Goal: Transaction & Acquisition: Book appointment/travel/reservation

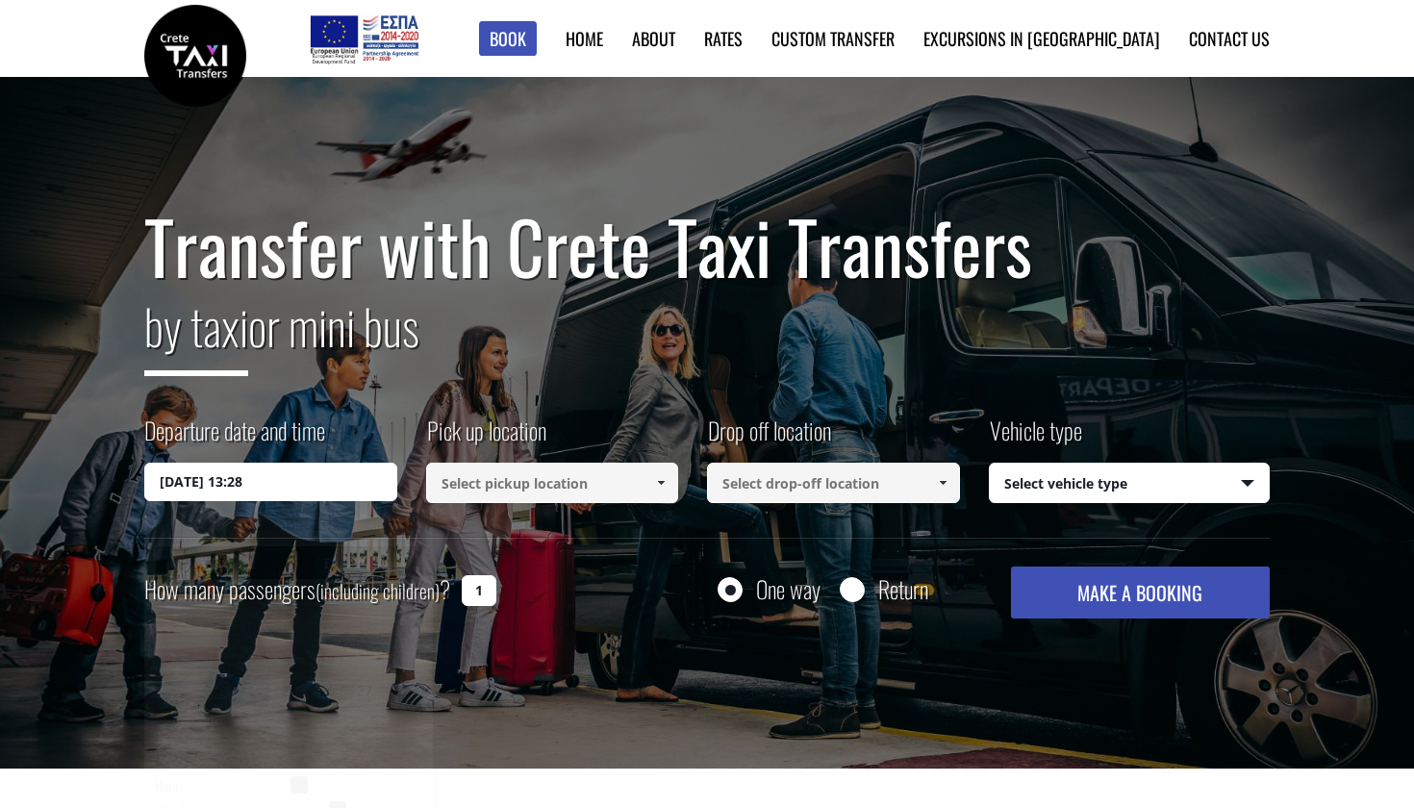
click at [254, 482] on input "[DATE] 13:28" at bounding box center [270, 482] width 253 height 38
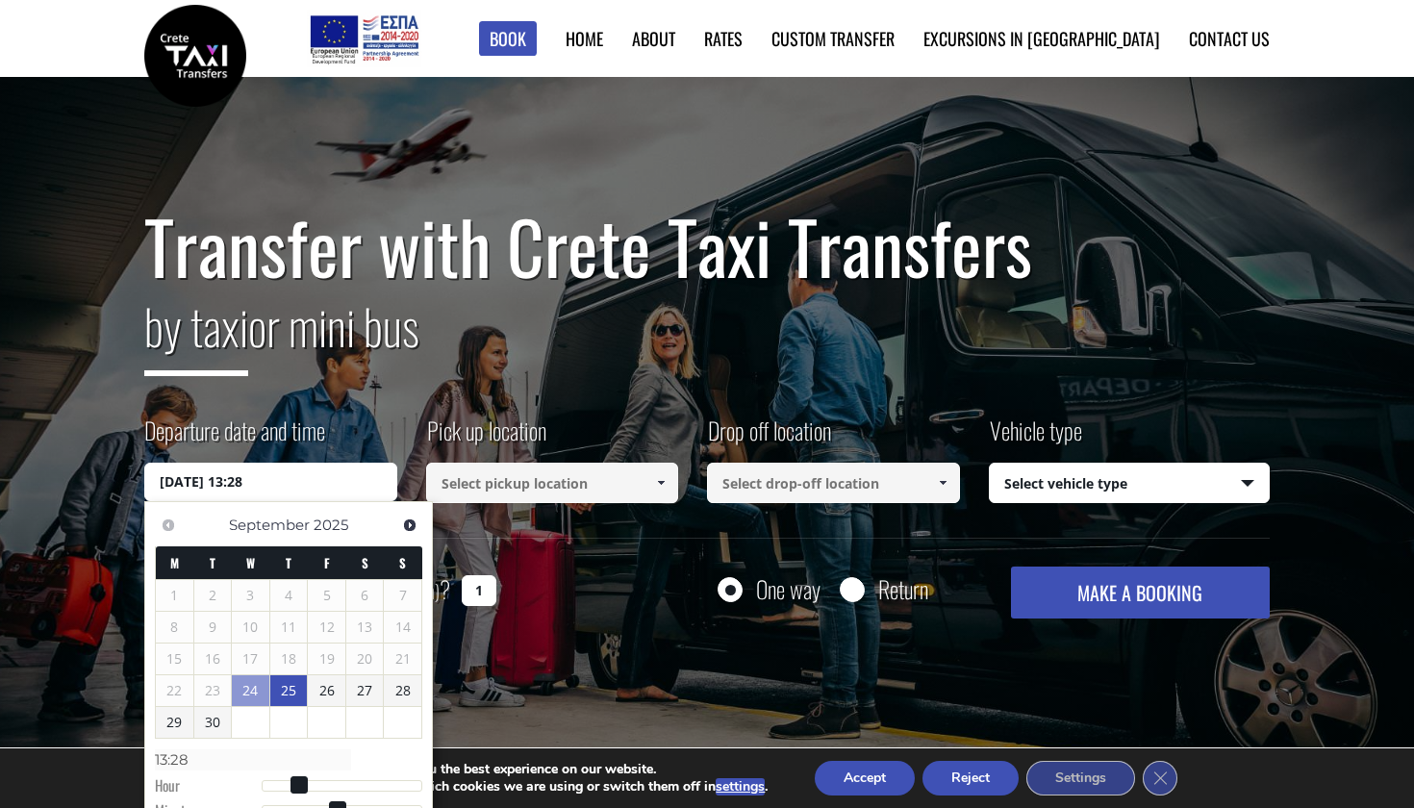
click at [286, 690] on link "25" at bounding box center [289, 690] width 38 height 31
type input "[DATE] 00:00"
click at [511, 479] on input at bounding box center [552, 483] width 253 height 40
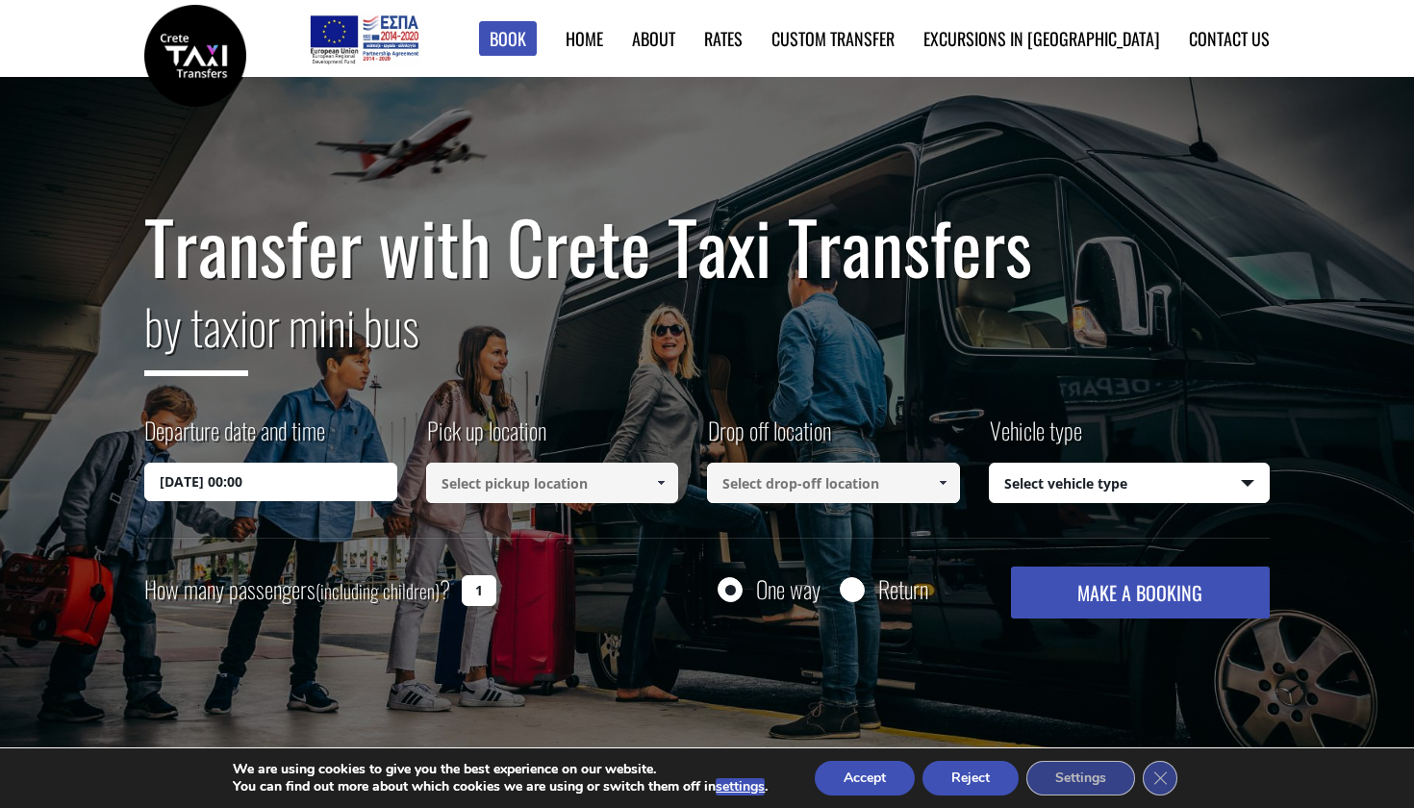
click at [511, 479] on input at bounding box center [552, 483] width 253 height 40
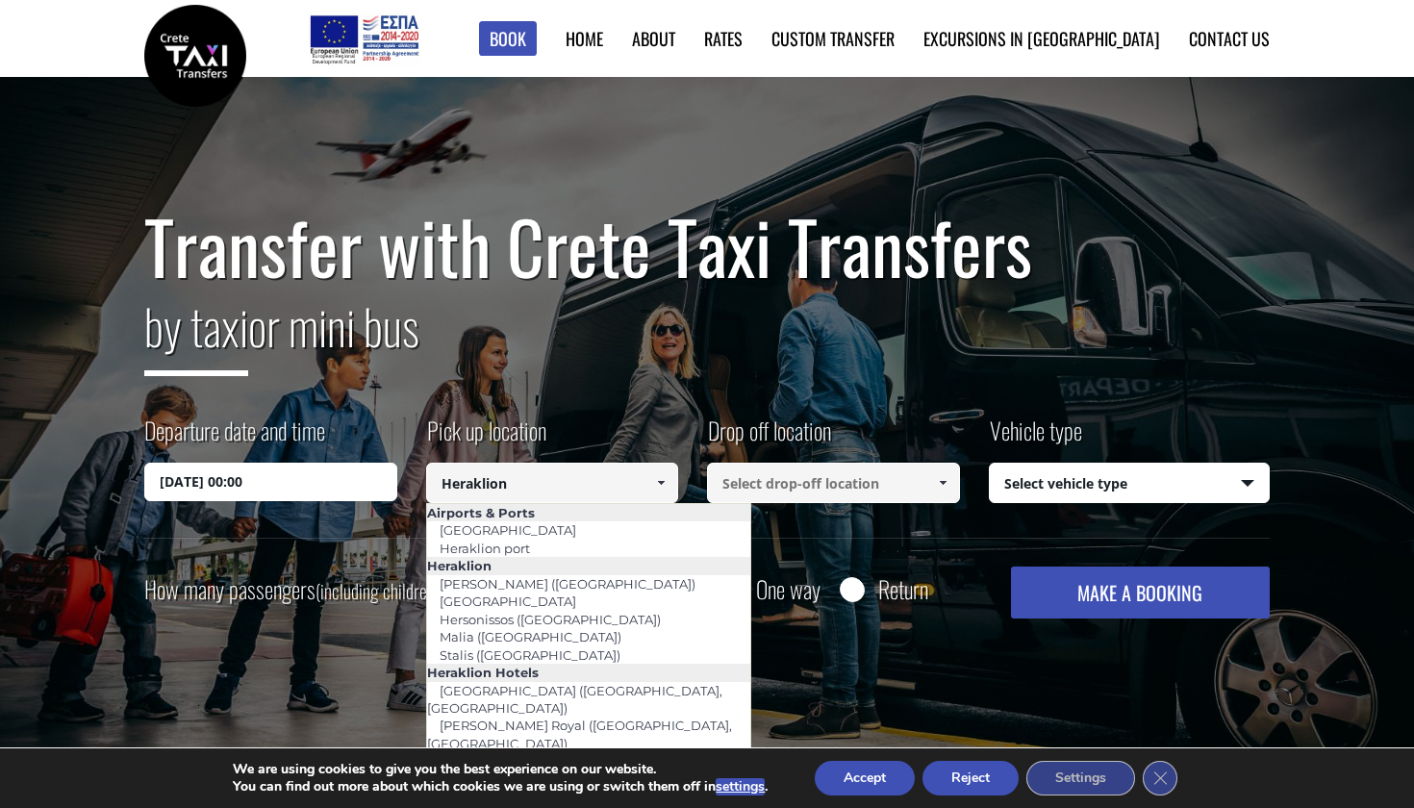
type input "[GEOGRAPHIC_DATA]"
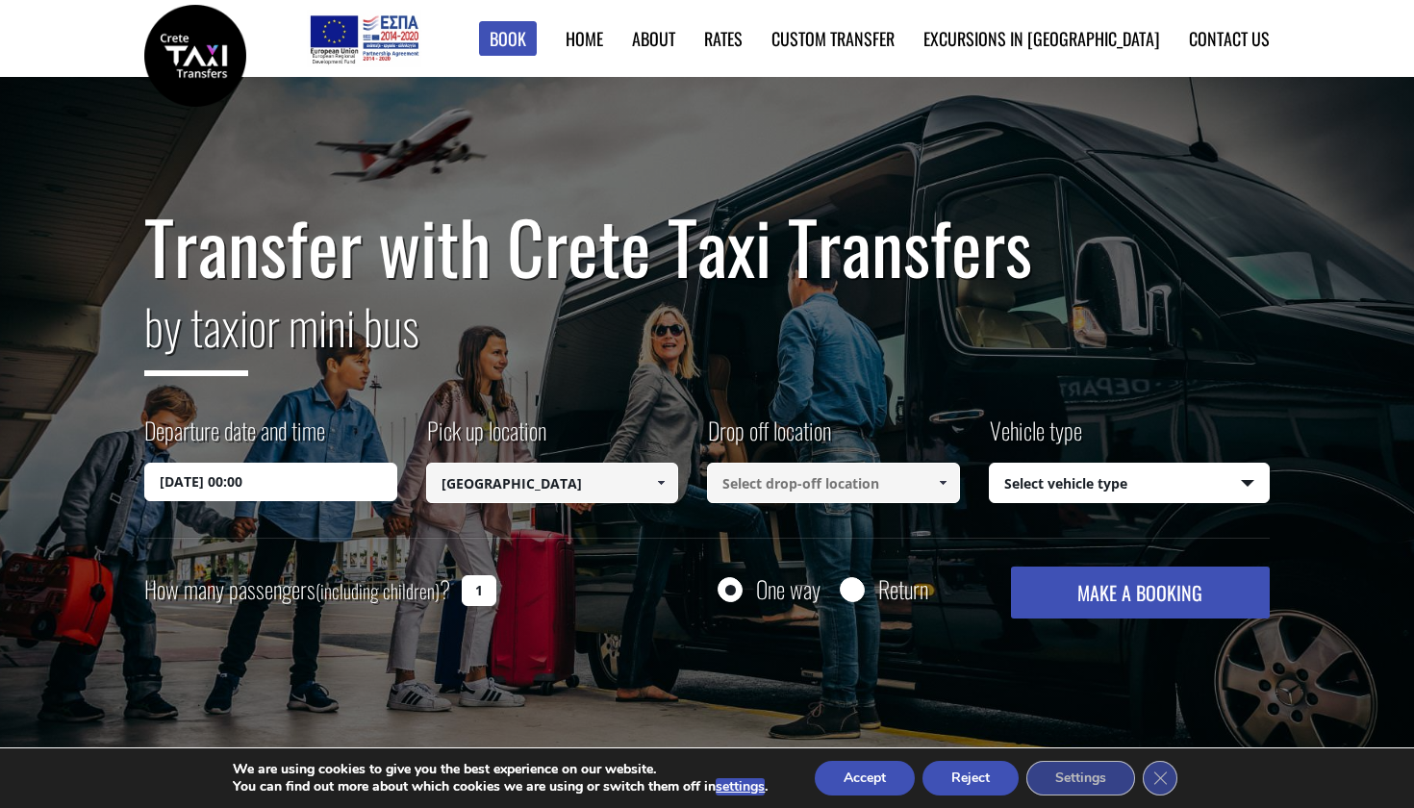
click at [779, 486] on input at bounding box center [833, 483] width 253 height 40
type input "ü"
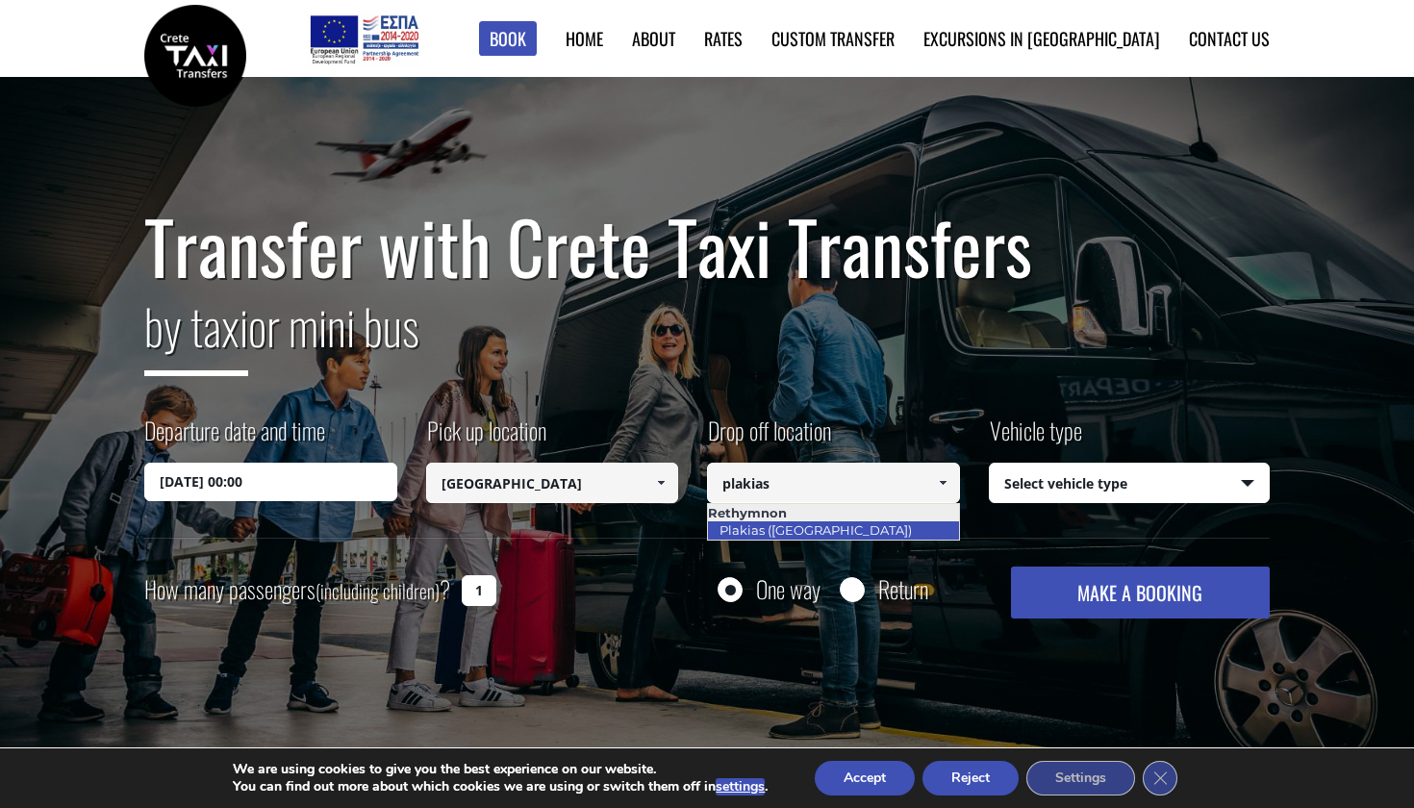
click at [758, 527] on link "Plakias ([GEOGRAPHIC_DATA])" at bounding box center [815, 530] width 217 height 27
type input "Plakias ([GEOGRAPHIC_DATA])"
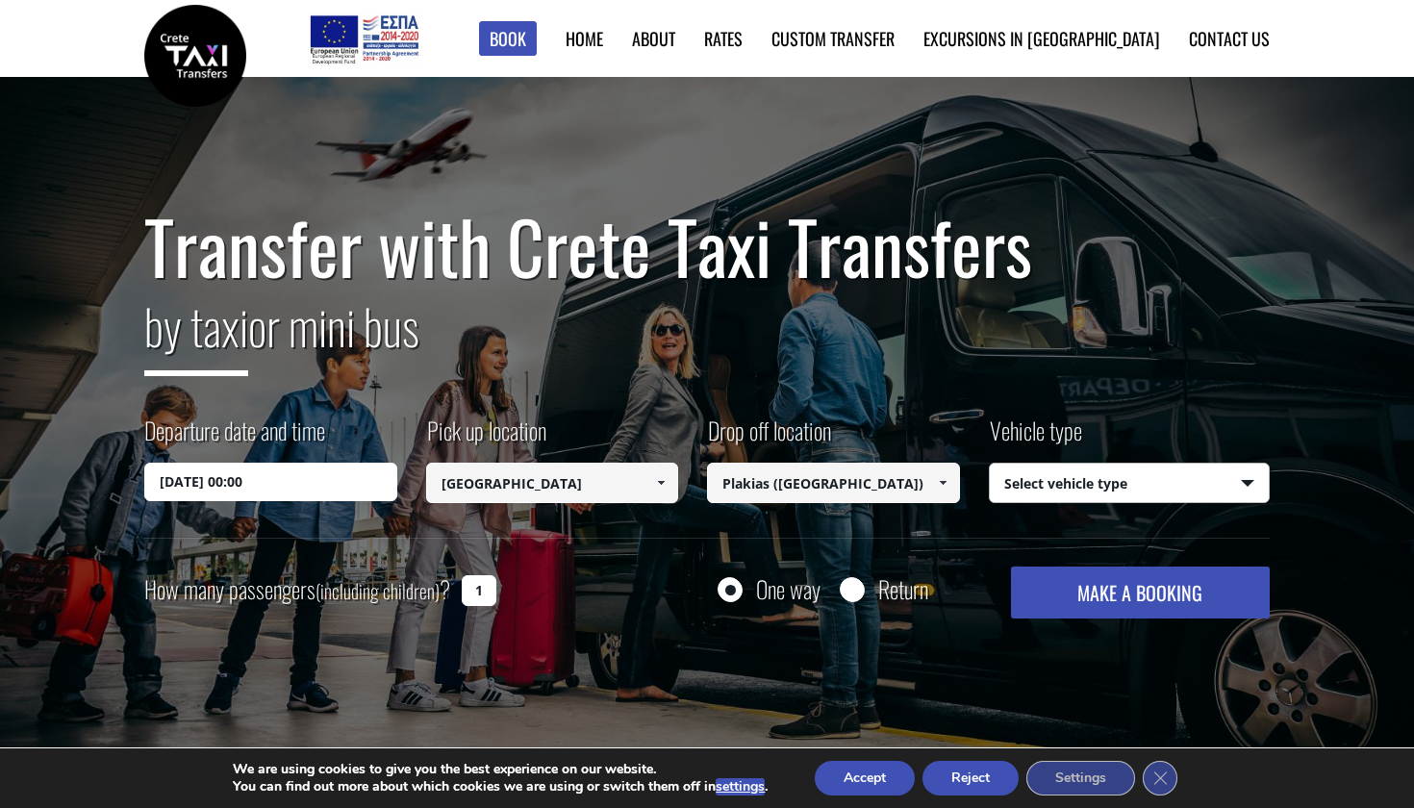
select select "540"
click at [1113, 588] on button "MAKE A BOOKING" at bounding box center [1140, 593] width 259 height 52
click at [223, 486] on input "[DATE] 00:00" at bounding box center [270, 482] width 253 height 38
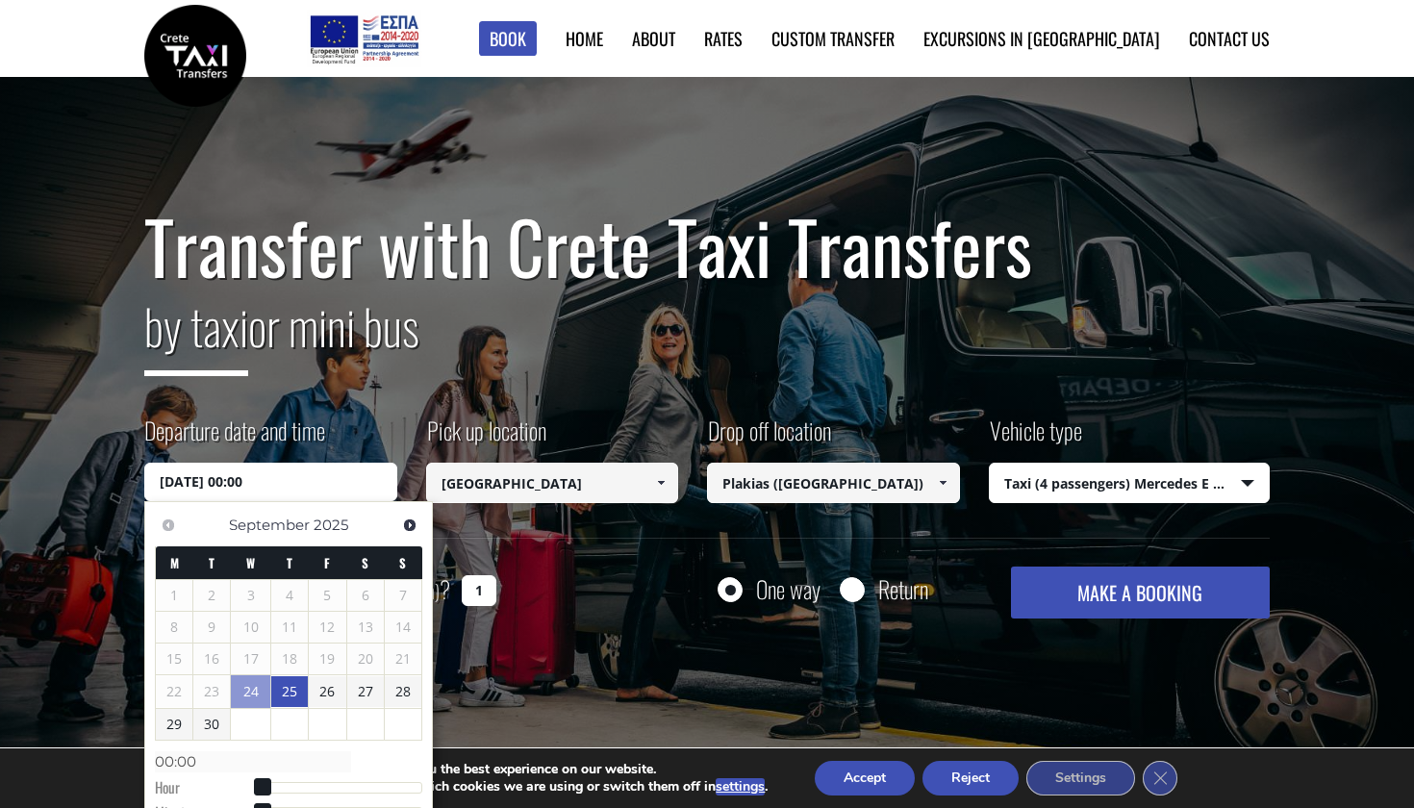
click at [290, 692] on link "25" at bounding box center [289, 691] width 37 height 31
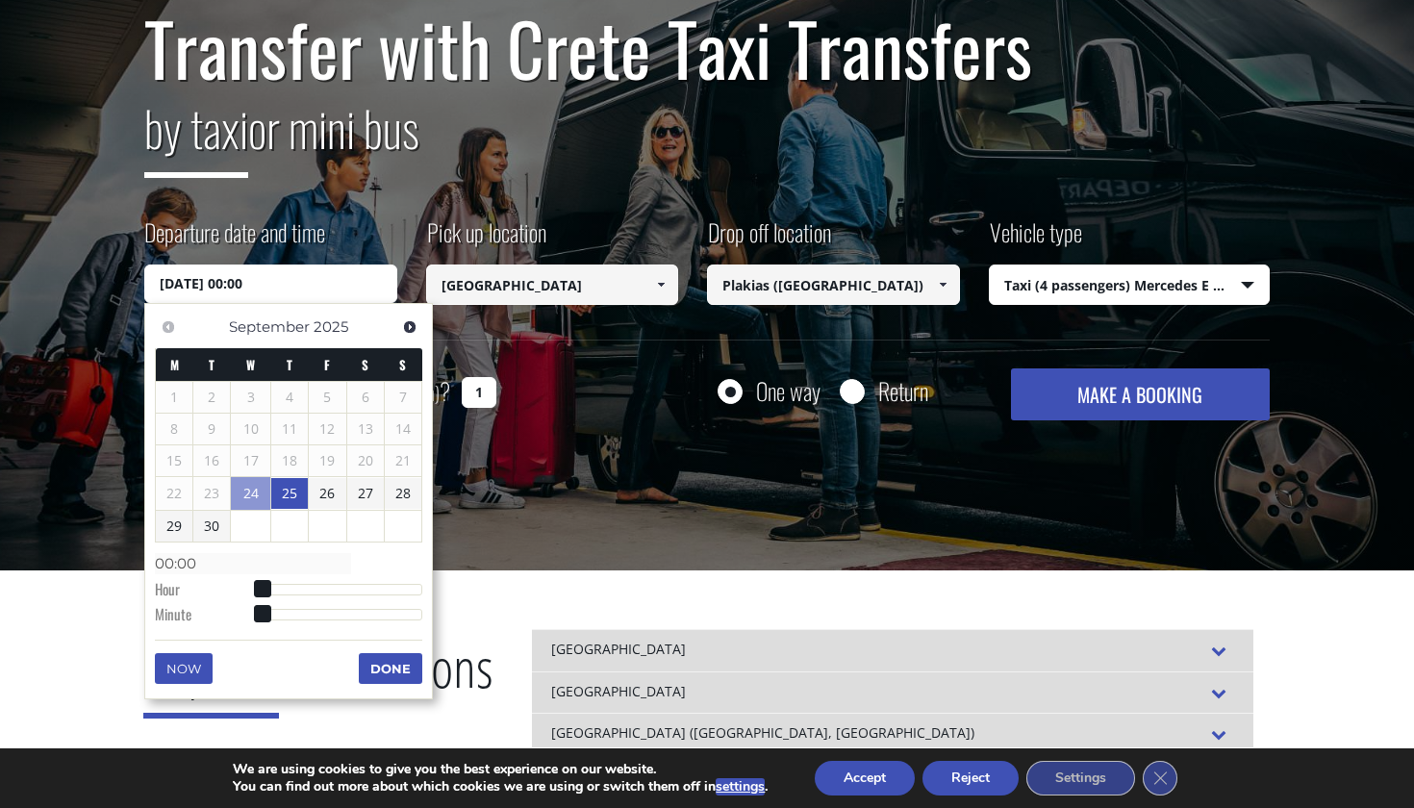
scroll to position [205, 0]
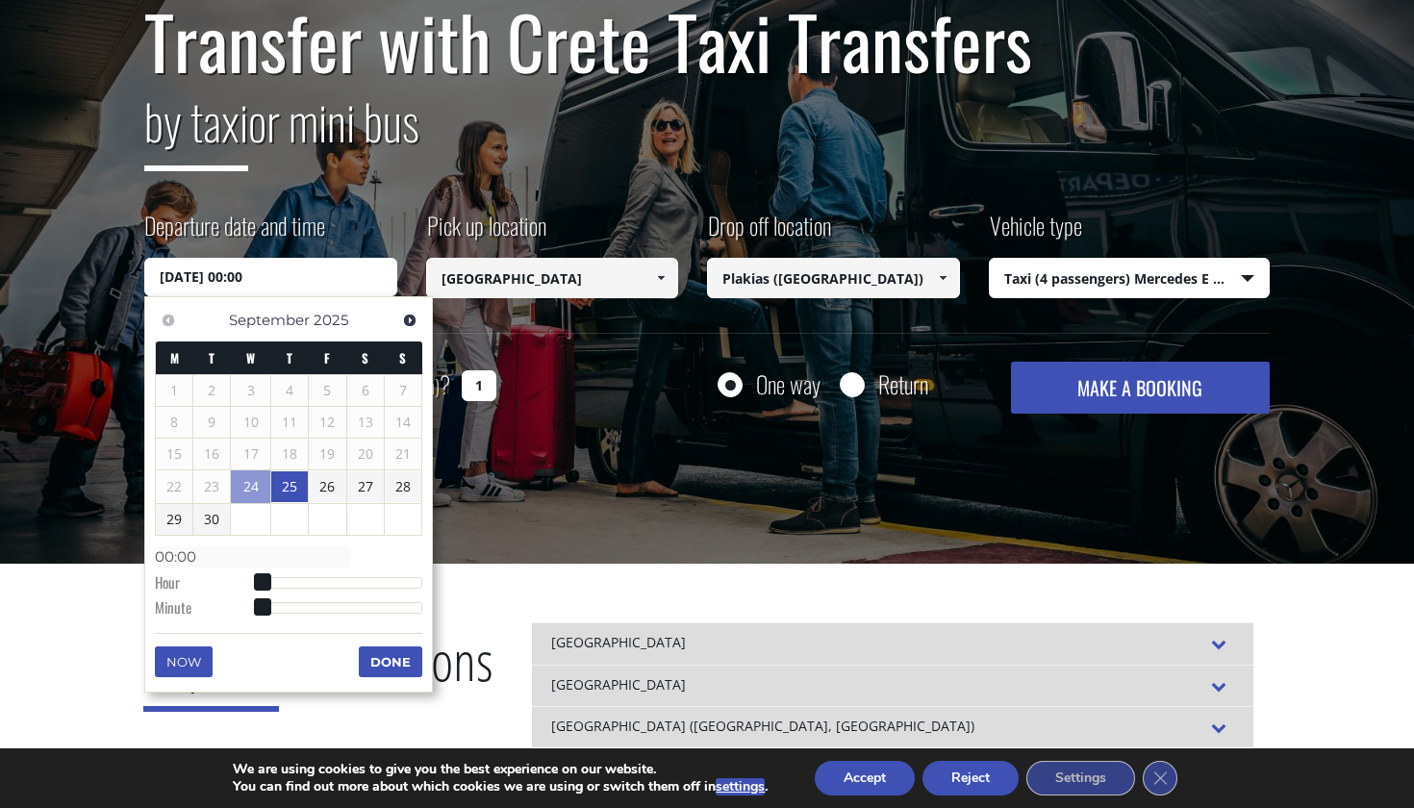
type input "[DATE] 01:00"
type input "01:00"
type input "[DATE] 02:00"
type input "02:00"
type input "[DATE] 03:00"
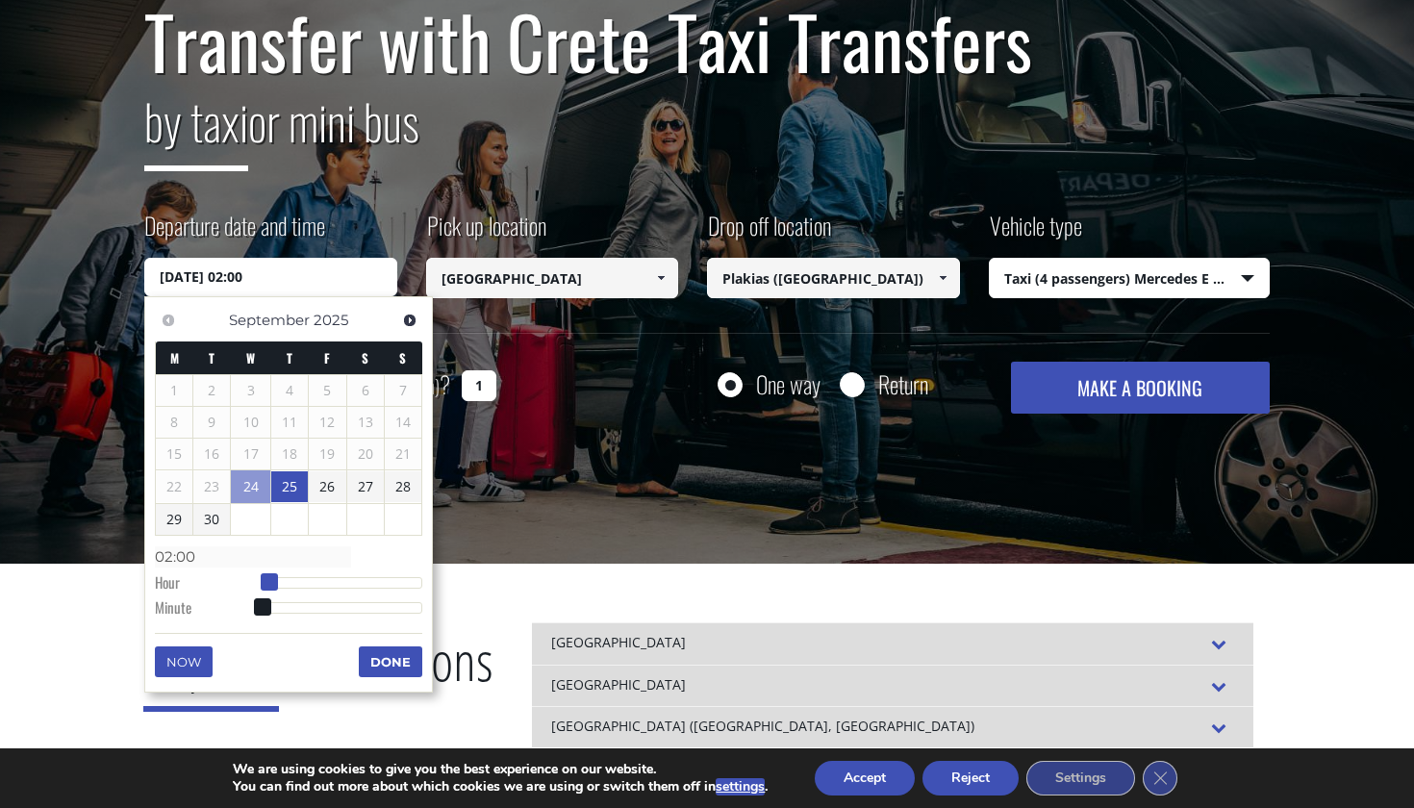
type input "03:00"
type input "[DATE] 04:00"
type input "04:00"
type input "[DATE] 05:00"
type input "05:00"
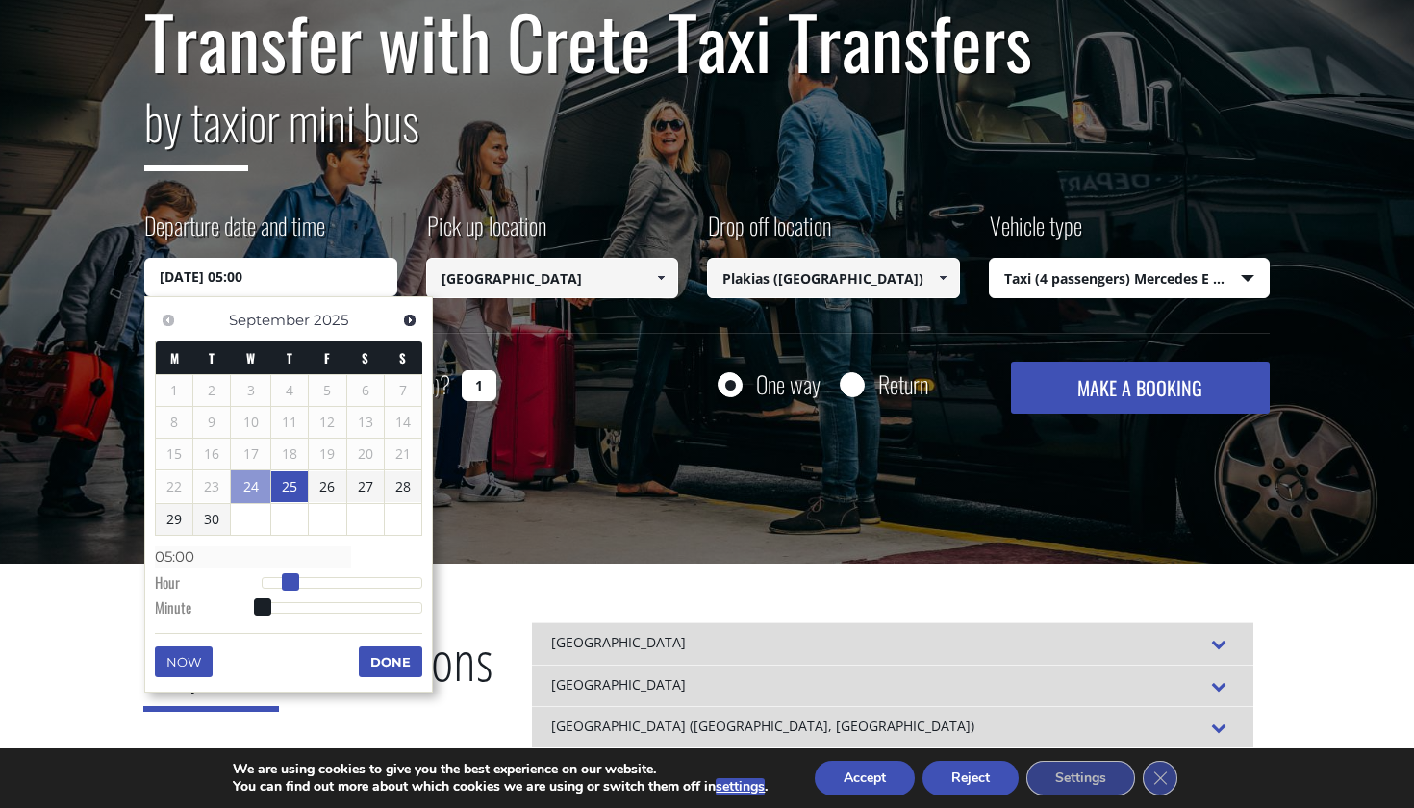
type input "[DATE] 06:00"
type input "06:00"
type input "[DATE] 07:00"
type input "07:00"
type input "[DATE] 08:00"
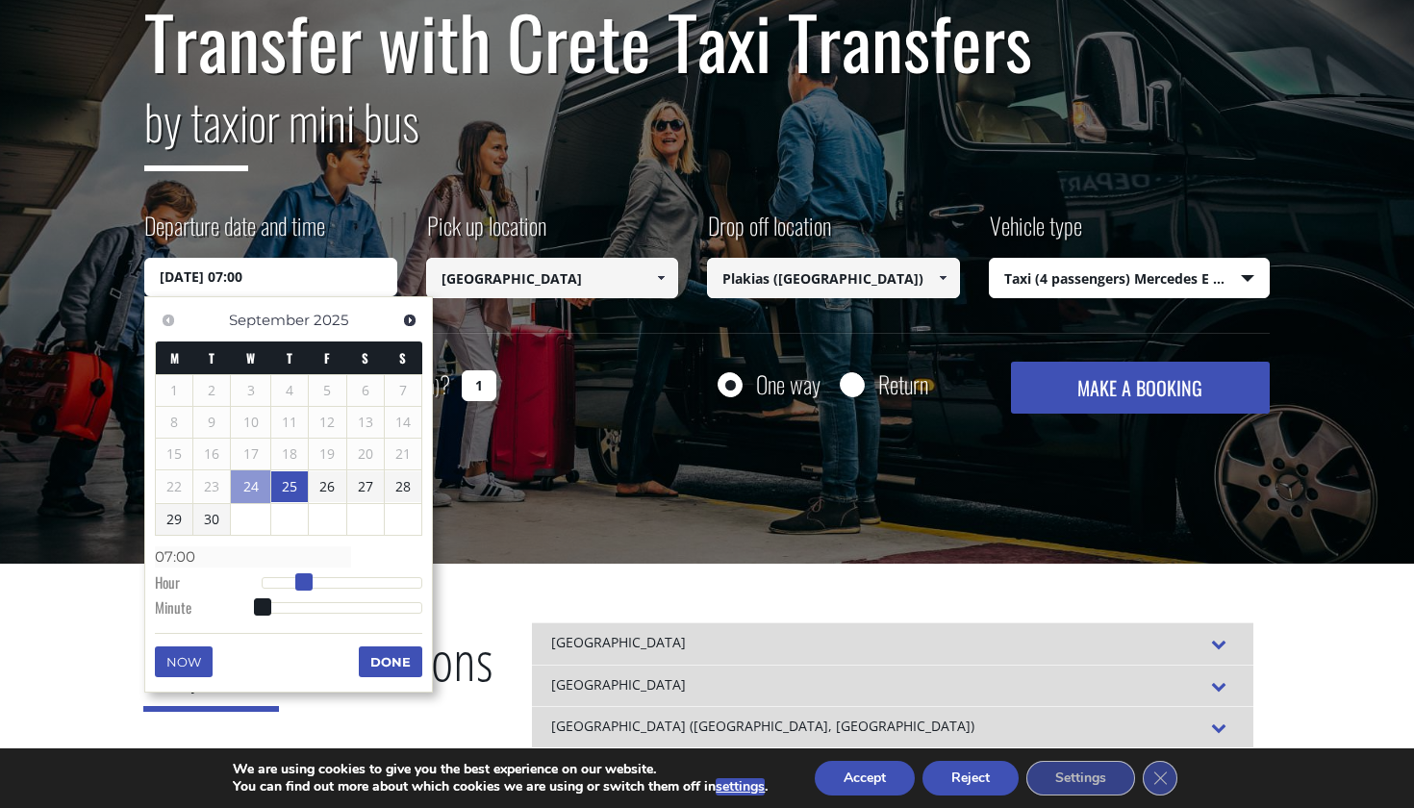
type input "08:00"
type input "[DATE] 09:00"
type input "09:00"
type input "[DATE] 10:00"
type input "10:00"
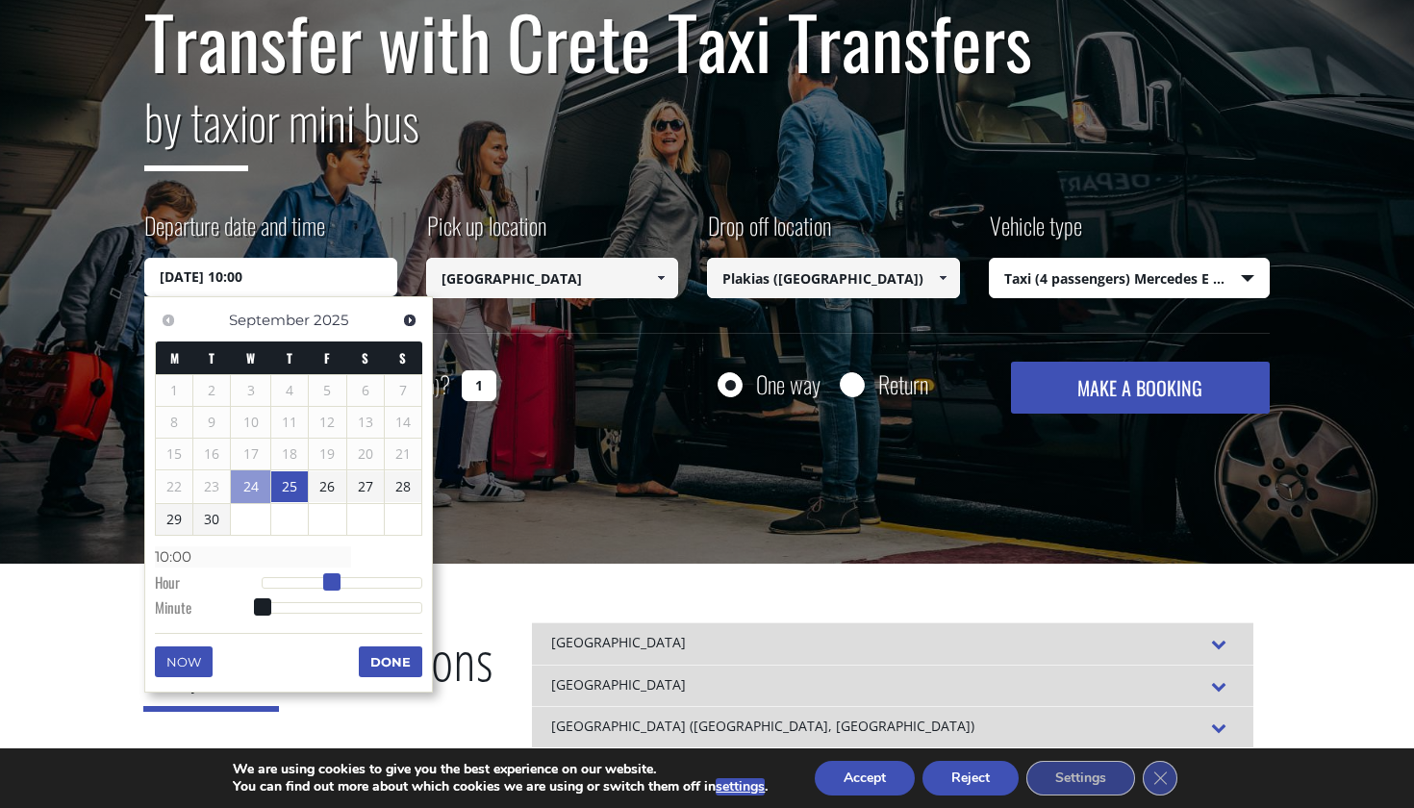
type input "[DATE] 11:00"
type input "11:00"
type input "[DATE] 12:00"
type input "12:00"
type input "[DATE] 13:00"
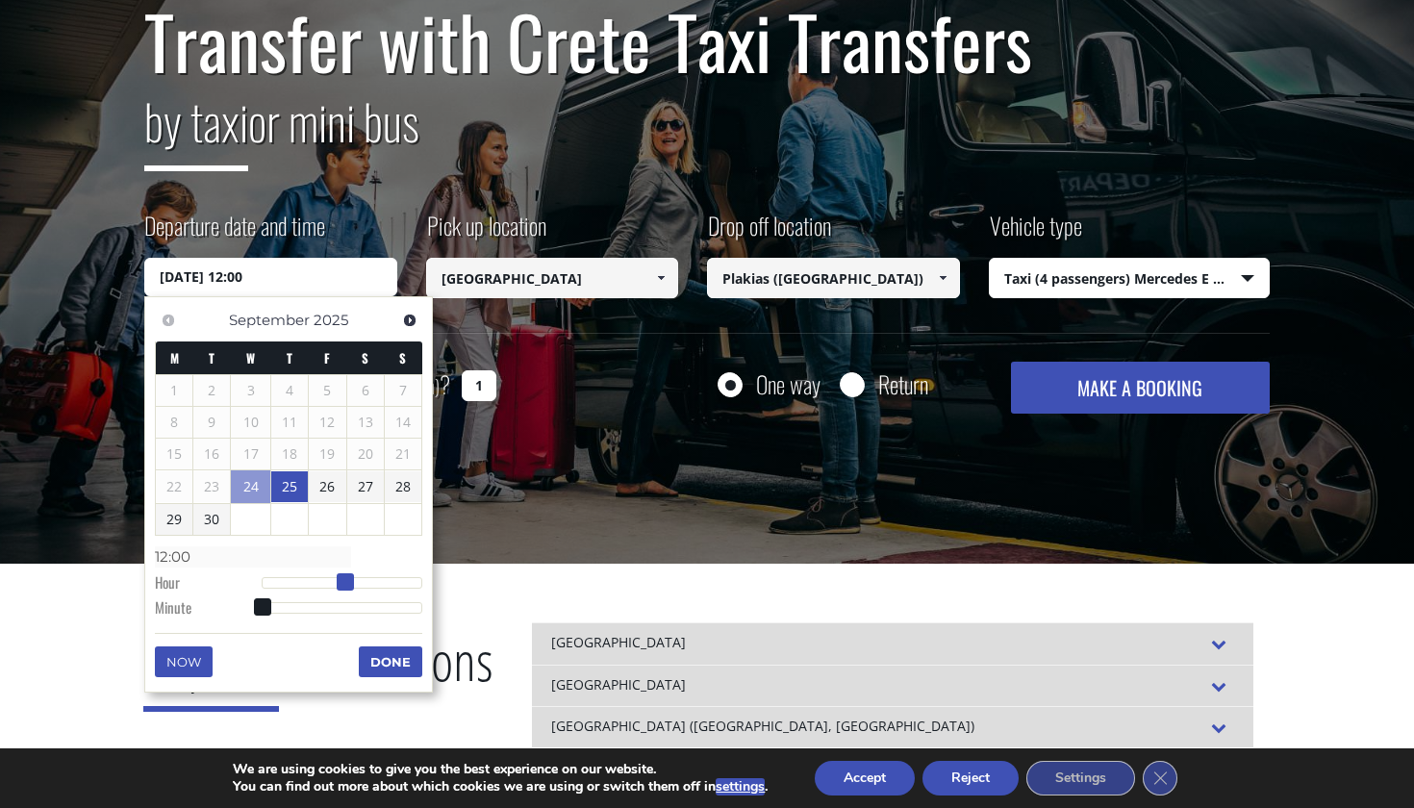
type input "13:00"
type input "[DATE] 14:00"
type input "14:00"
type input "[DATE] 15:00"
type input "15:00"
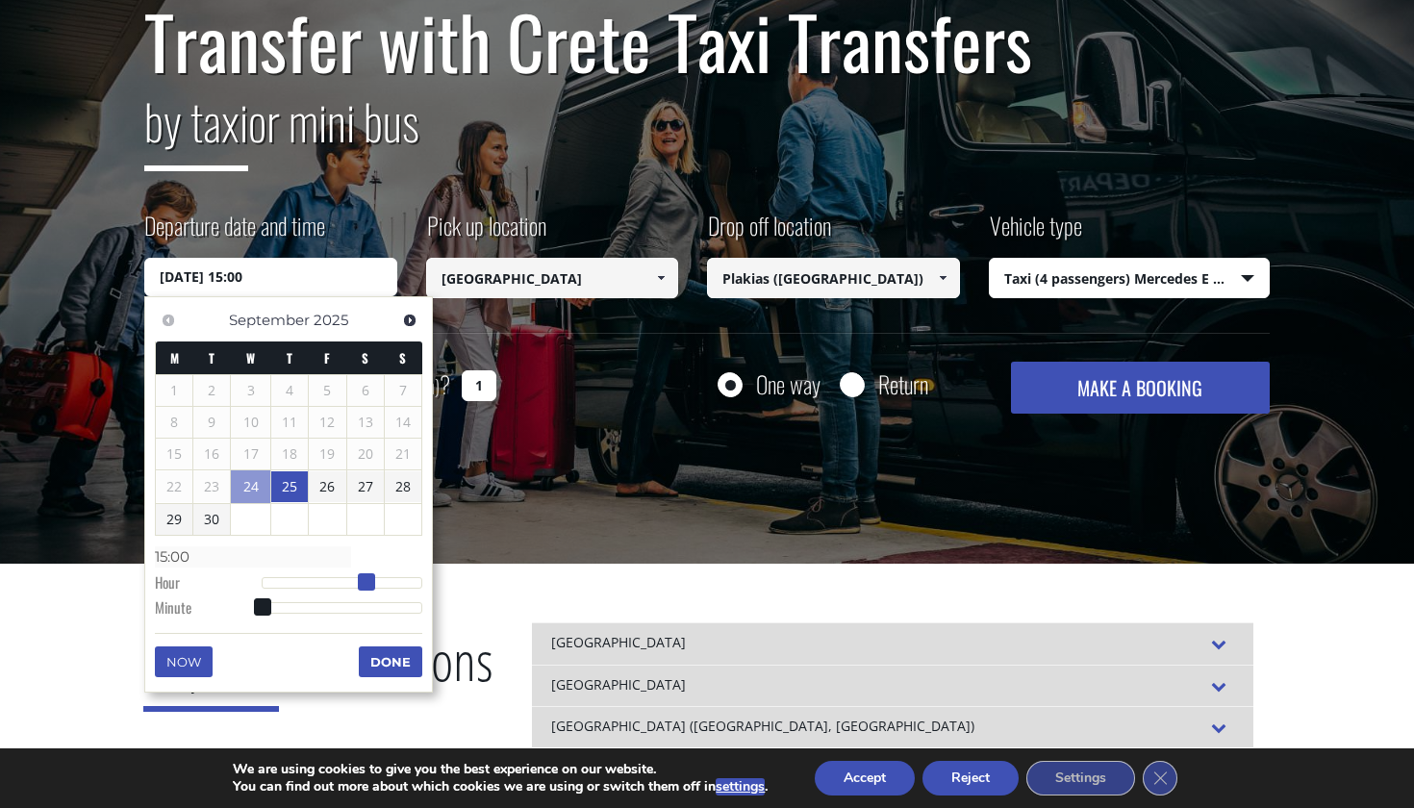
type input "[DATE] 16:00"
type input "16:00"
type input "[DATE] 15:00"
type input "15:00"
drag, startPoint x: 261, startPoint y: 579, endPoint x: 362, endPoint y: 587, distance: 101.3
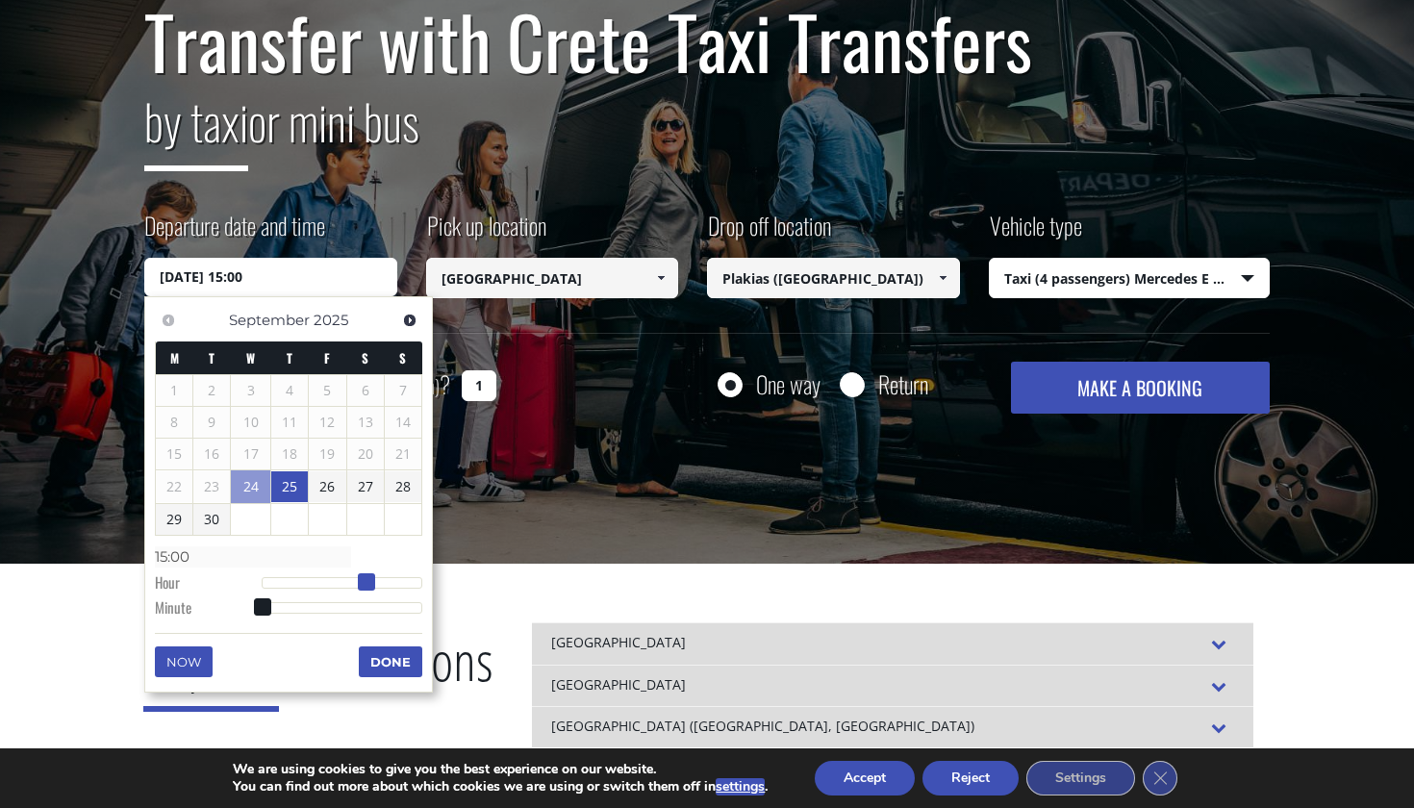
click at [365, 587] on dl "Time 15:00 Hour Minute Second Millisecond Microsecond Time Zone -1200 -1100 -10…" at bounding box center [288, 582] width 267 height 82
click at [382, 651] on button "Done" at bounding box center [390, 661] width 63 height 31
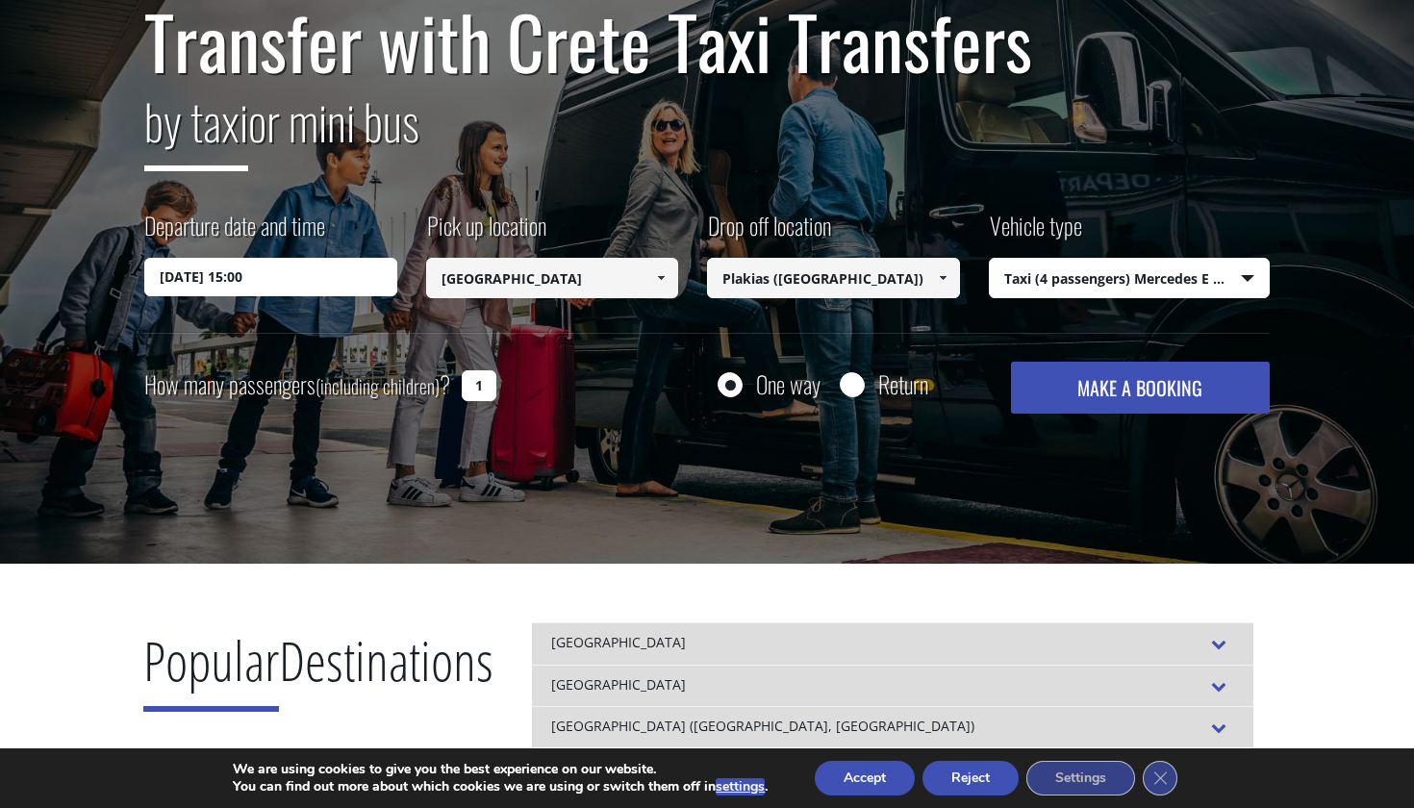
click at [1118, 397] on button "MAKE A BOOKING" at bounding box center [1140, 388] width 259 height 52
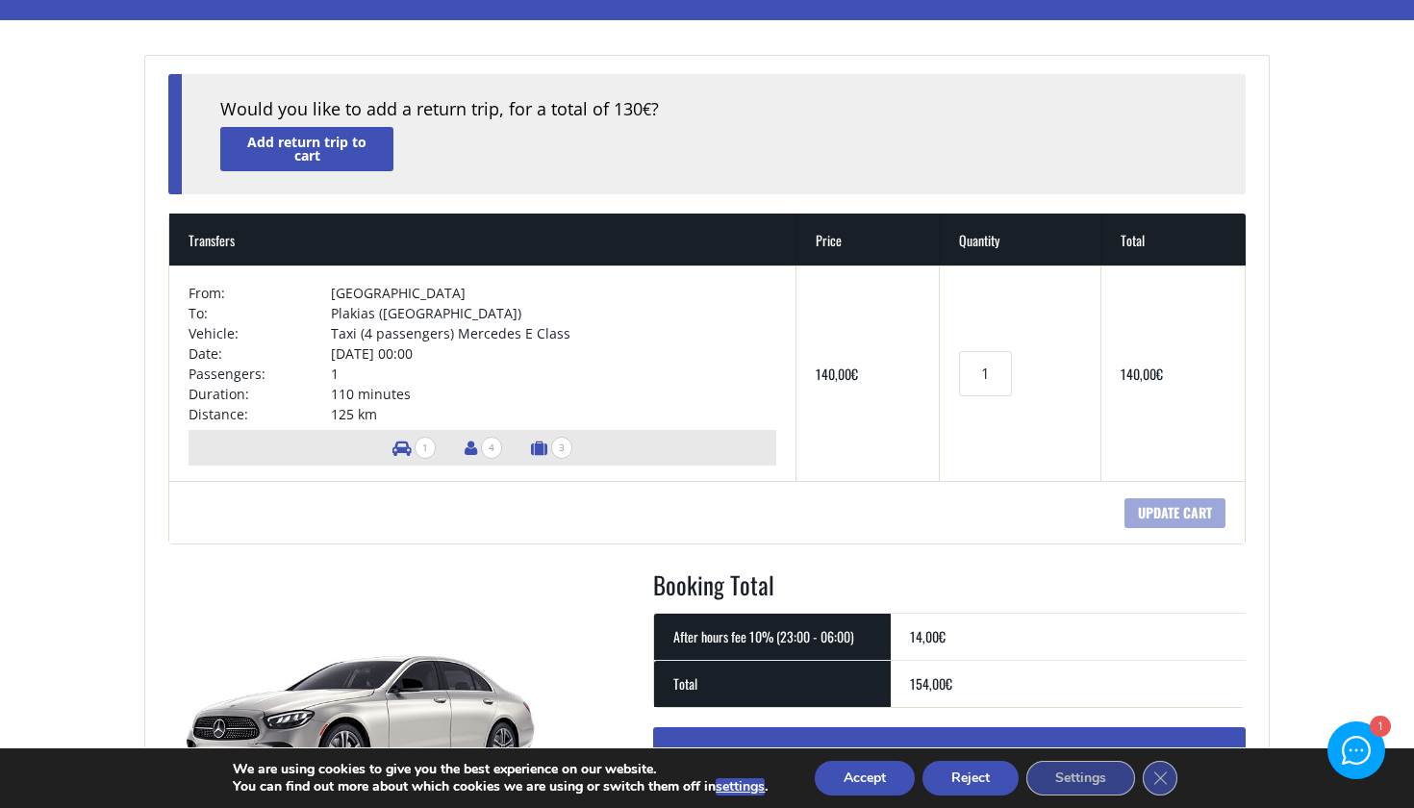
scroll to position [158, 0]
click at [482, 446] on span "4" at bounding box center [491, 448] width 21 height 22
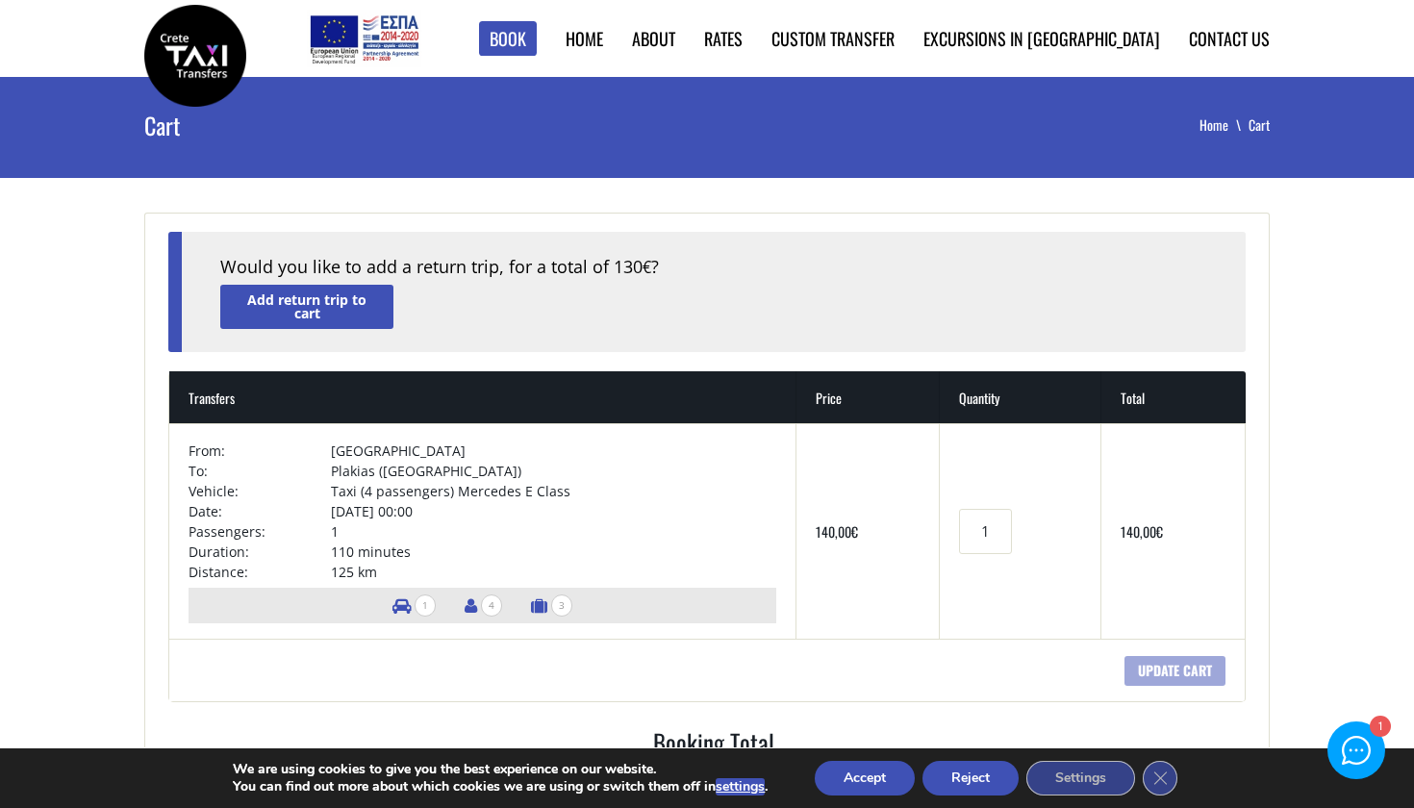
scroll to position [0, 0]
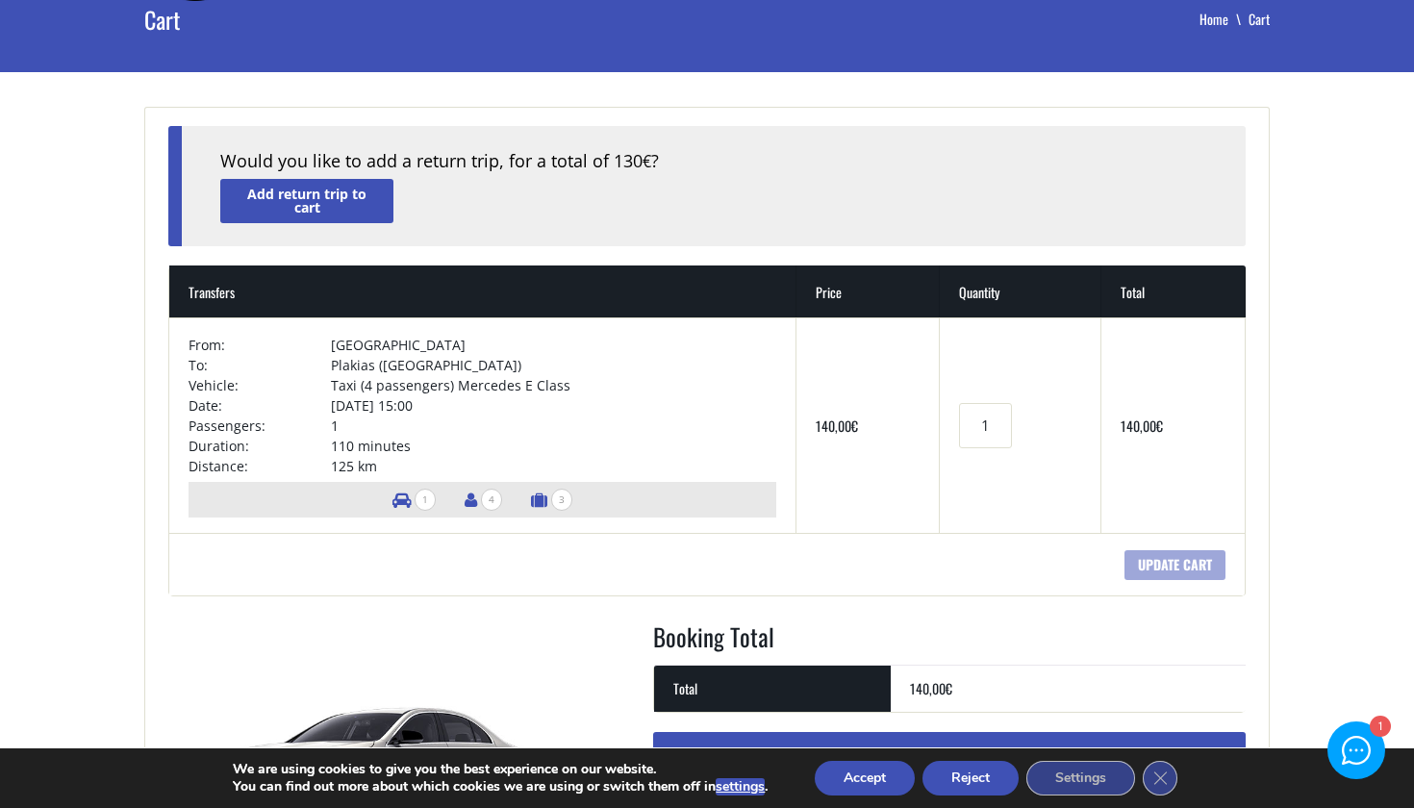
scroll to position [110, 0]
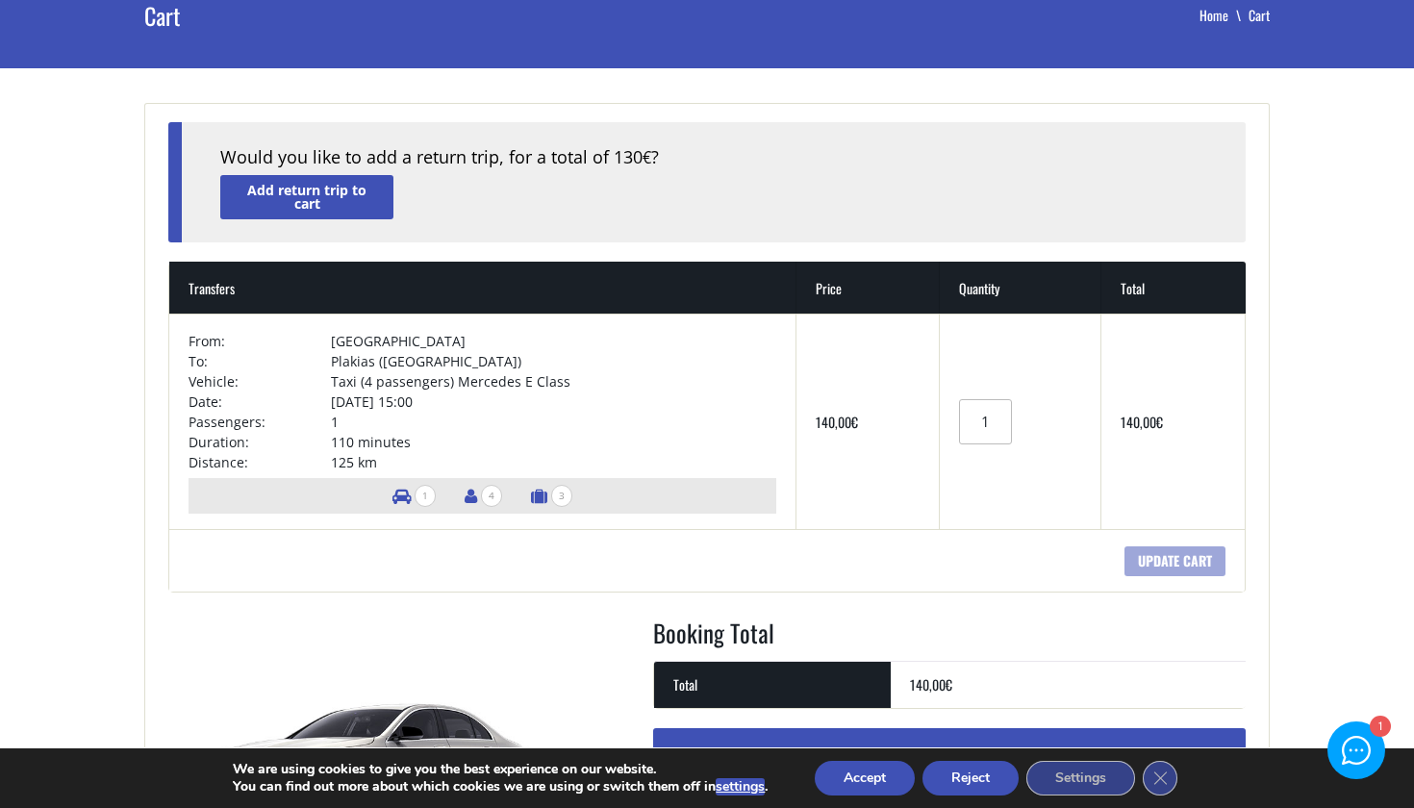
click at [984, 416] on input "1" at bounding box center [985, 421] width 52 height 45
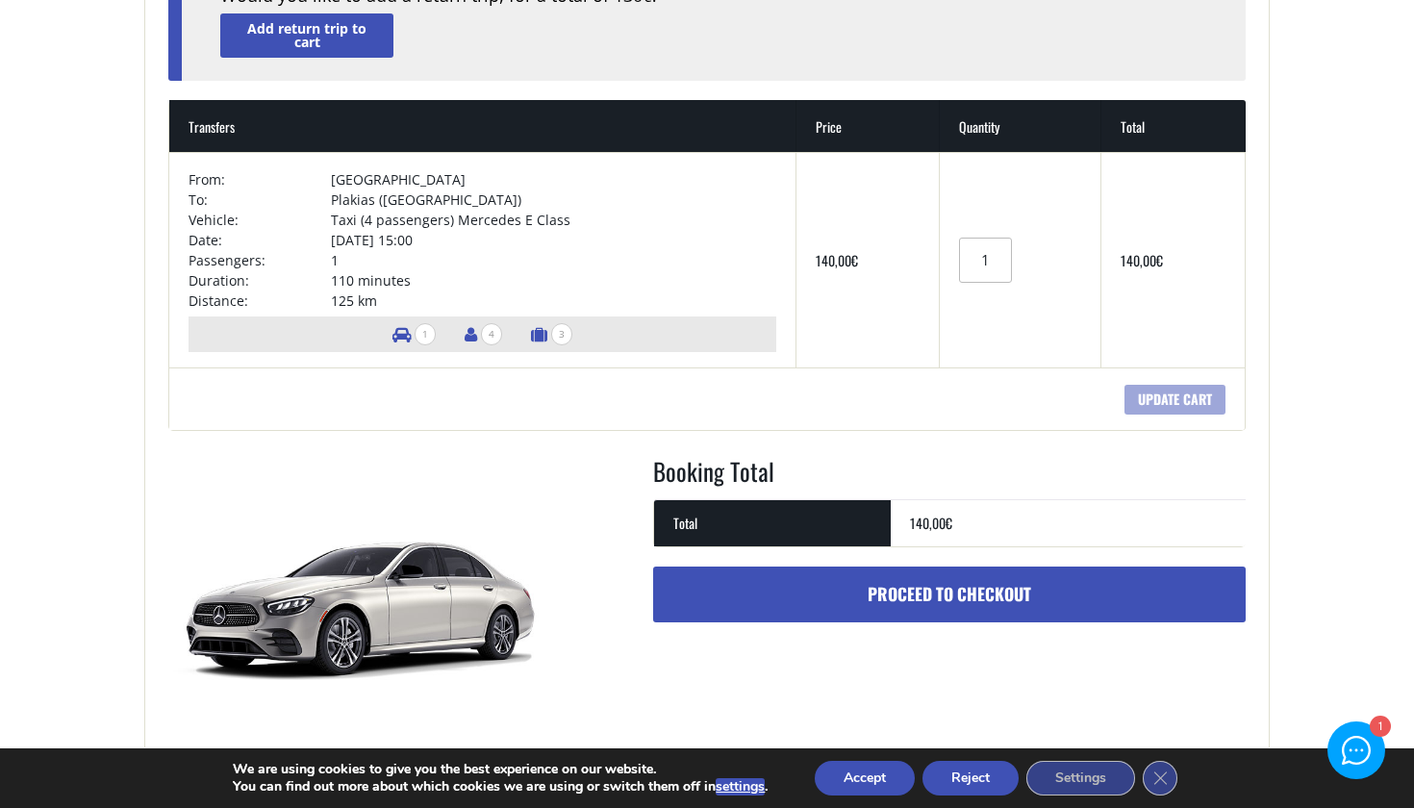
scroll to position [276, 0]
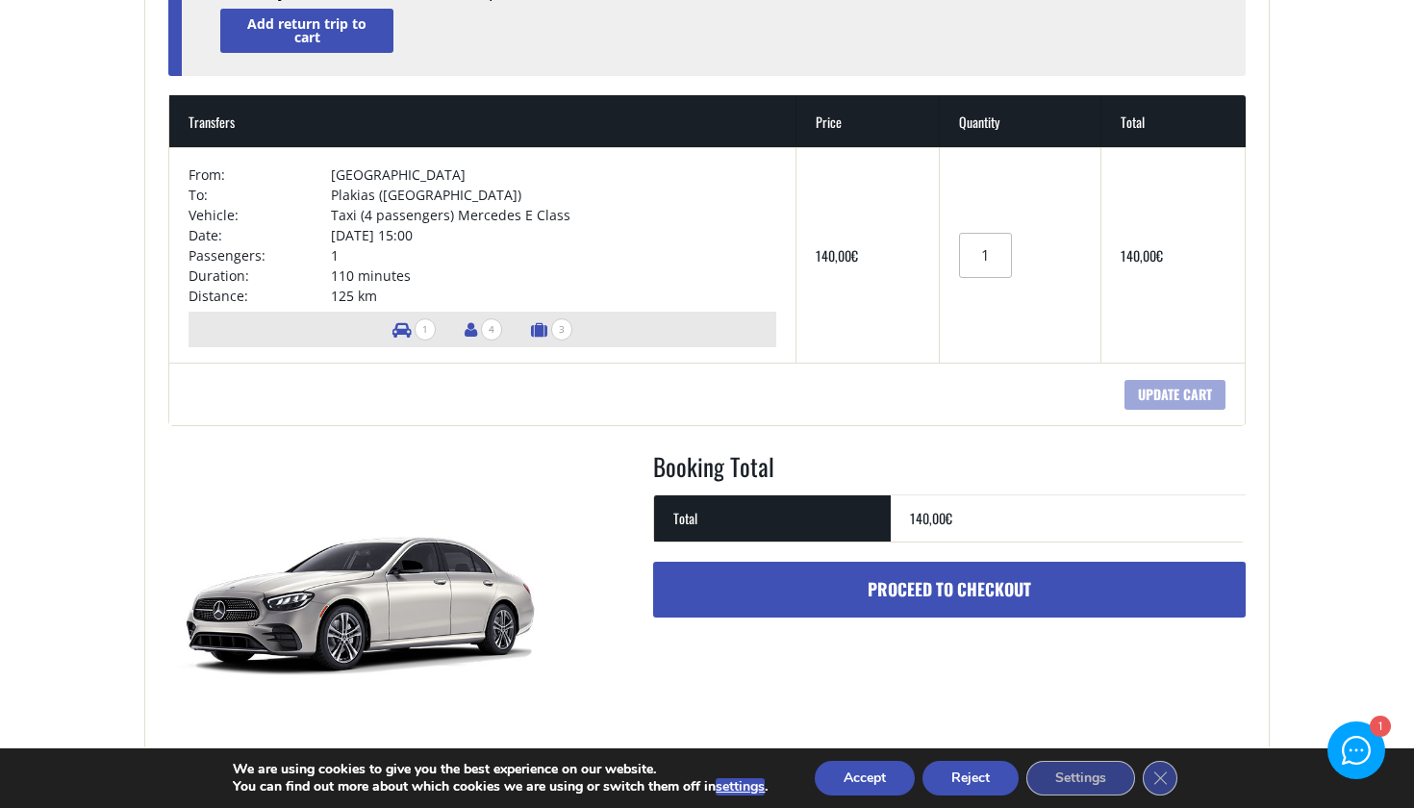
click at [1004, 583] on link "Proceed to checkout" at bounding box center [949, 590] width 593 height 56
